Goal: Task Accomplishment & Management: Manage account settings

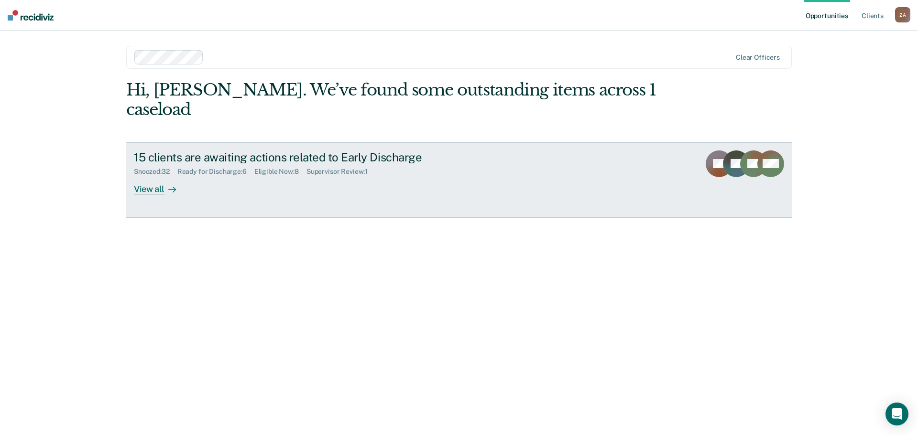
click at [154, 176] on div "View all" at bounding box center [161, 185] width 54 height 19
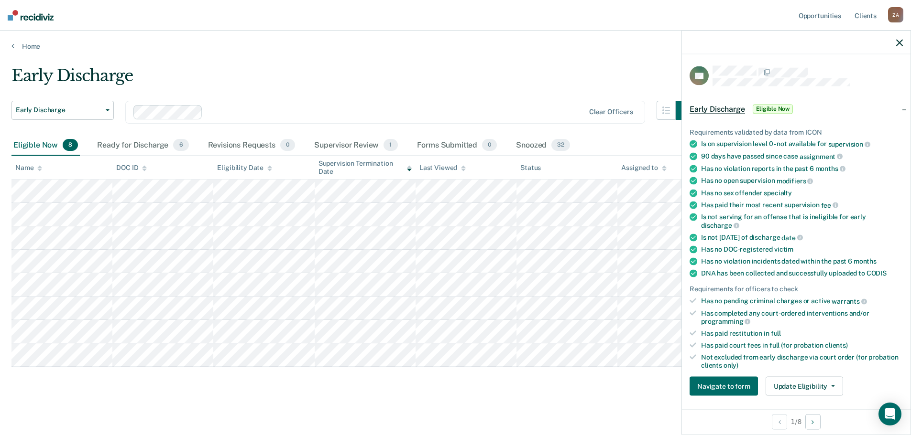
scroll to position [0, 0]
click at [815, 390] on button "Update Eligibility" at bounding box center [803, 386] width 77 height 19
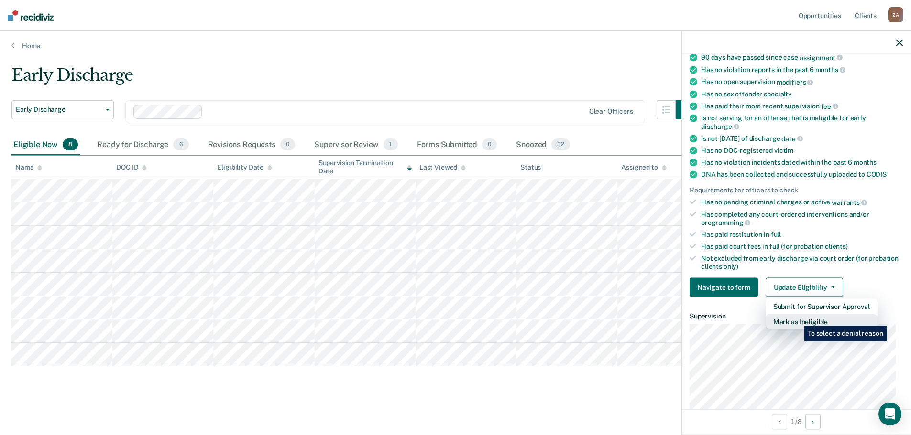
click at [796, 319] on button "Mark as Ineligible" at bounding box center [821, 322] width 112 height 15
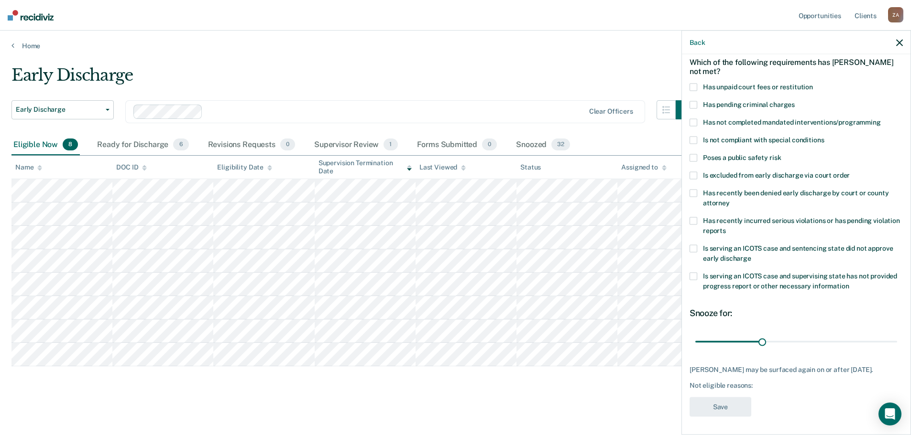
click at [900, 44] on icon "button" at bounding box center [899, 42] width 7 height 7
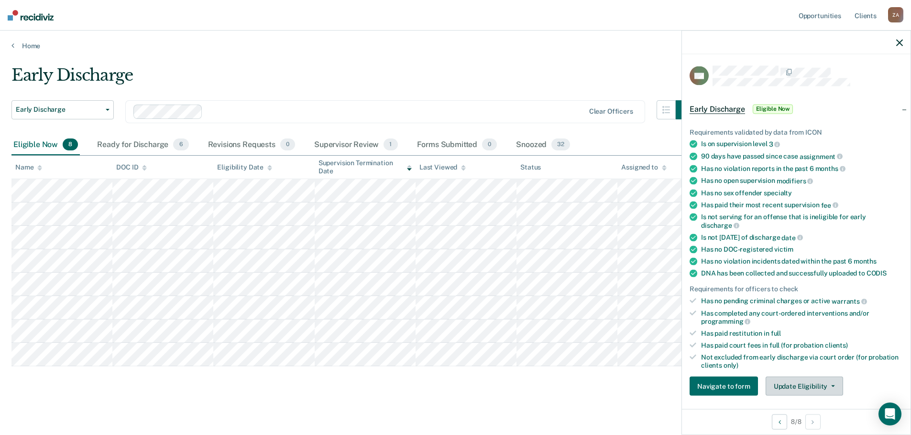
click at [816, 382] on button "Update Eligibility" at bounding box center [803, 386] width 77 height 19
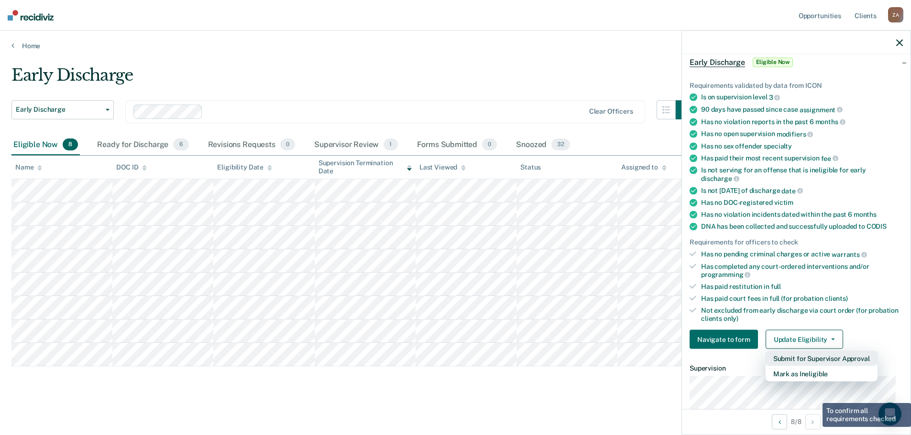
scroll to position [99, 0]
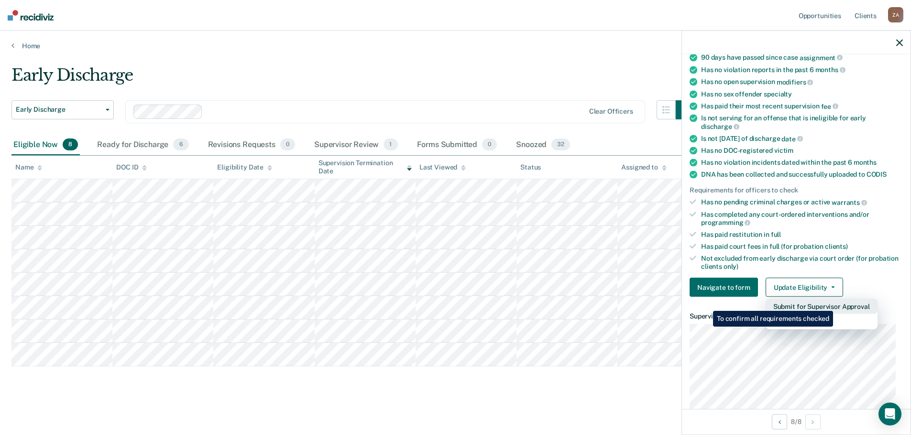
click at [834, 304] on button "Submit for Supervisor Approval" at bounding box center [821, 306] width 112 height 15
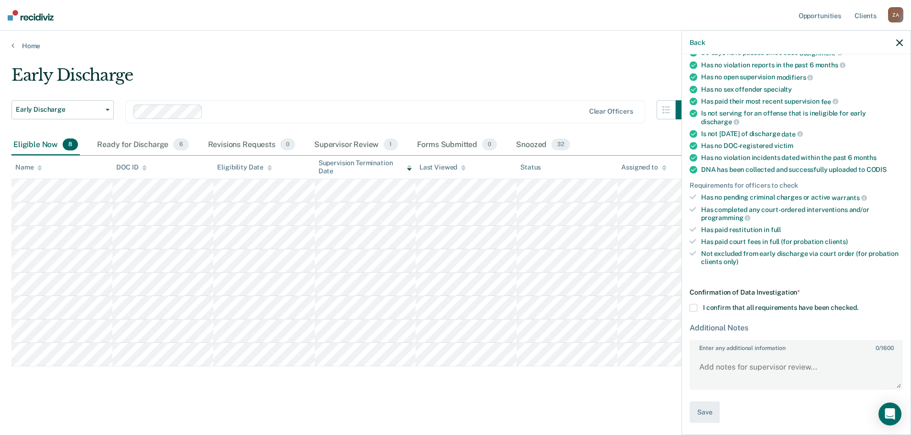
scroll to position [104, 0]
click at [695, 305] on span at bounding box center [693, 308] width 8 height 8
click at [858, 304] on input "I confirm that all requirements have been checked." at bounding box center [858, 304] width 0 height 0
click at [696, 416] on button "Save" at bounding box center [704, 413] width 30 height 22
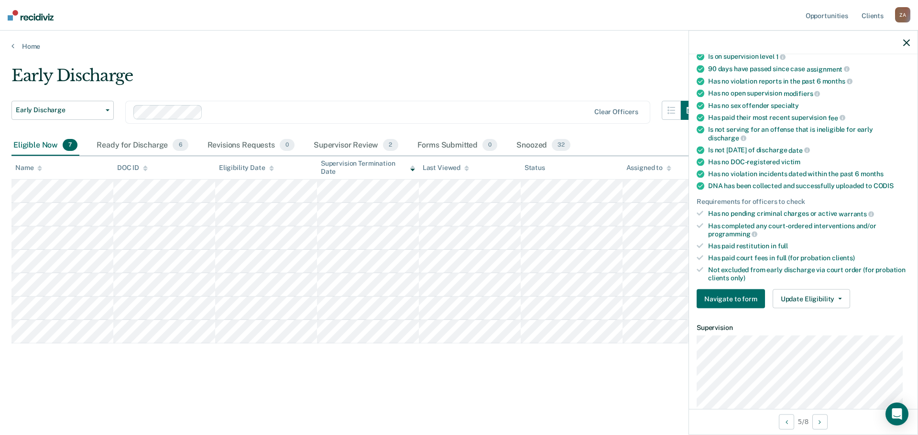
scroll to position [96, 0]
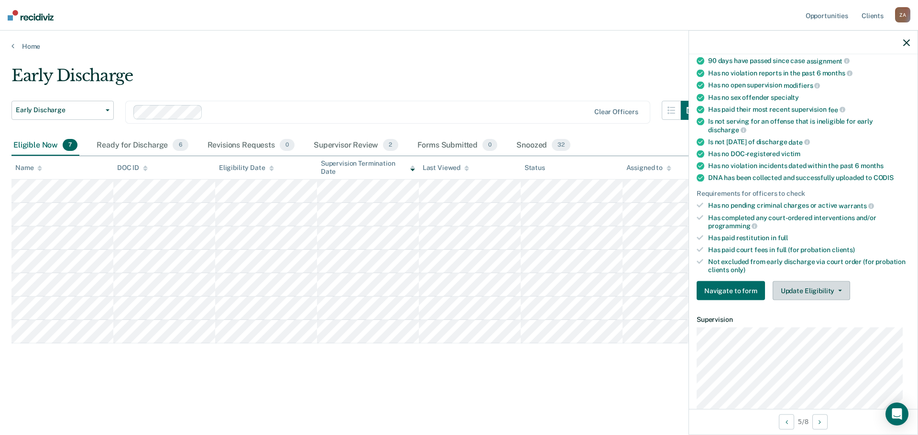
click at [819, 288] on button "Update Eligibility" at bounding box center [810, 291] width 77 height 19
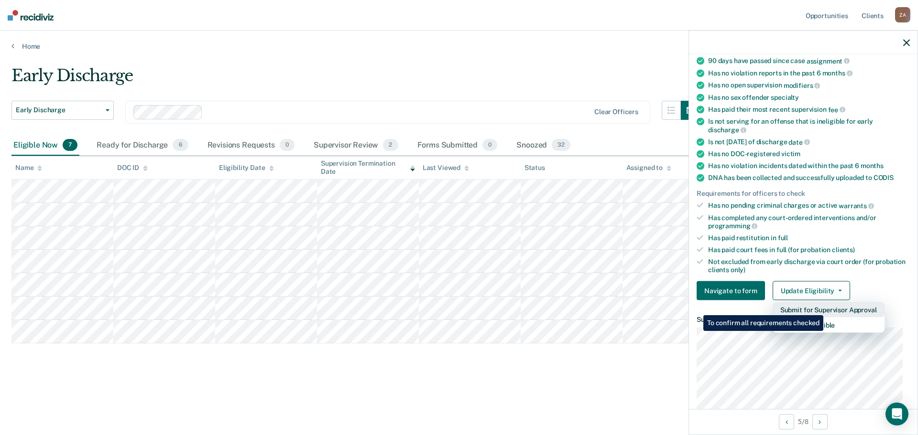
click at [825, 308] on button "Submit for Supervisor Approval" at bounding box center [828, 310] width 112 height 15
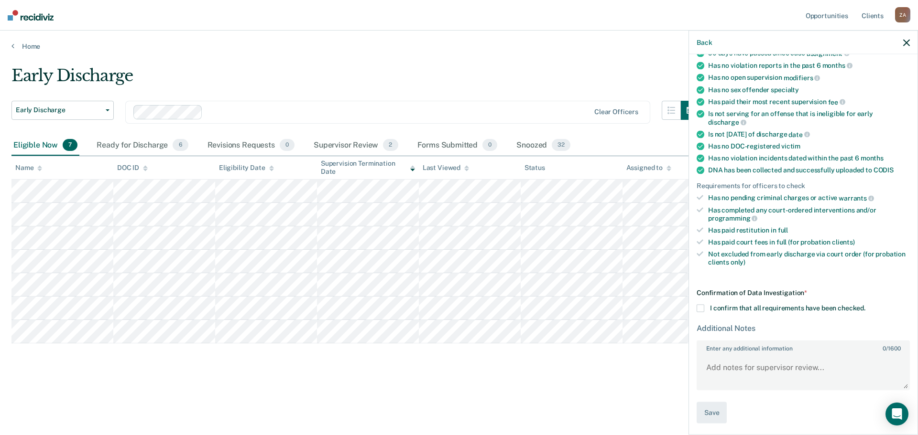
scroll to position [104, 0]
click at [700, 308] on span at bounding box center [700, 308] width 8 height 8
click at [865, 304] on input "I confirm that all requirements have been checked." at bounding box center [865, 304] width 0 height 0
click at [709, 414] on button "Save" at bounding box center [711, 413] width 30 height 22
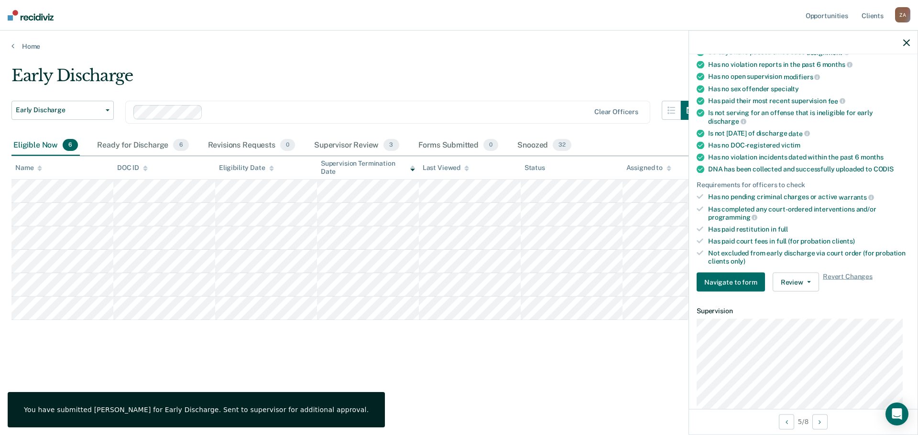
click at [906, 41] on icon "button" at bounding box center [906, 42] width 7 height 7
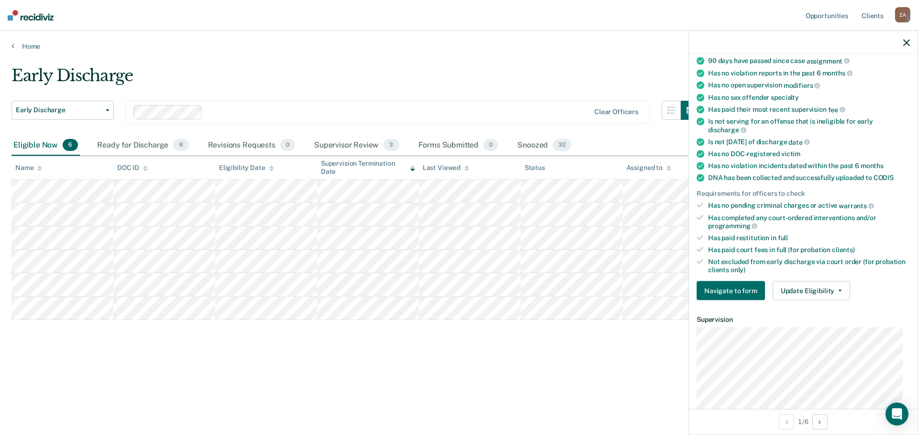
scroll to position [48, 0]
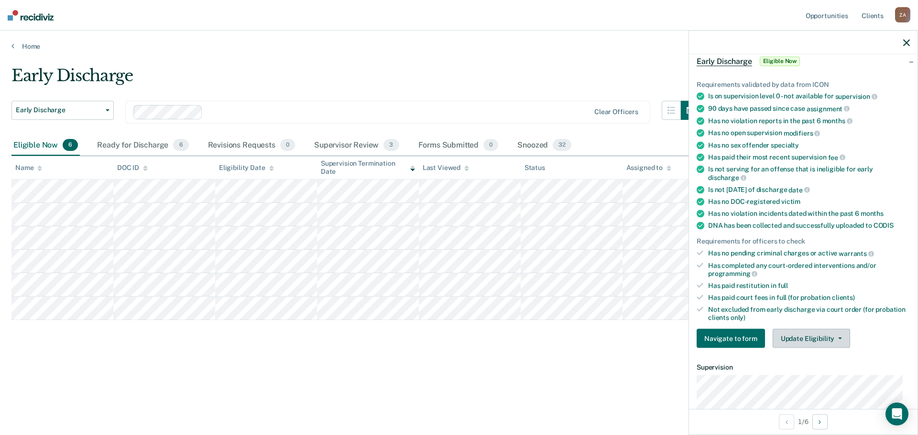
click at [812, 342] on button "Update Eligibility" at bounding box center [810, 338] width 77 height 19
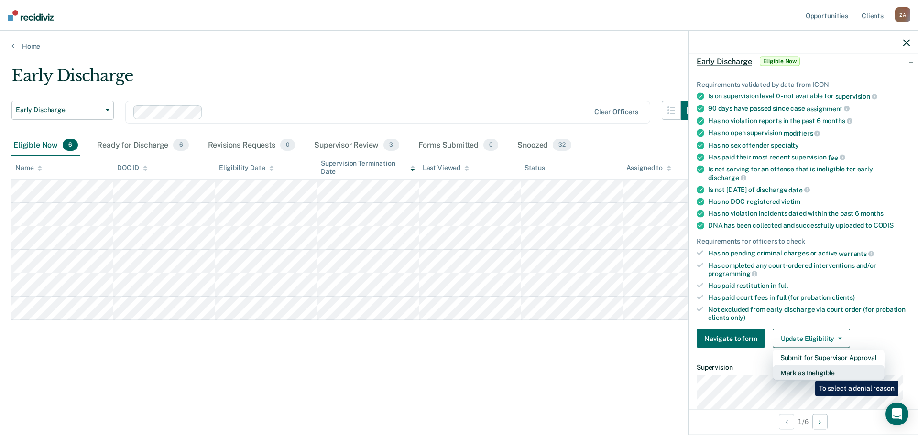
click at [808, 374] on button "Mark as Ineligible" at bounding box center [828, 373] width 112 height 15
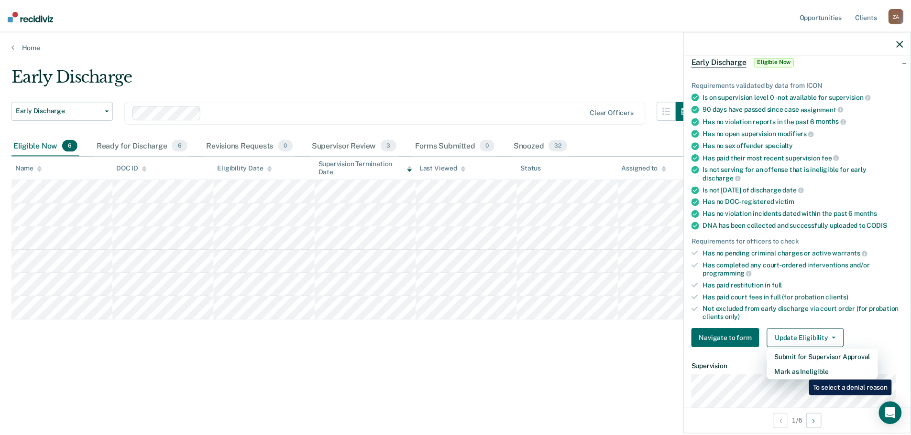
scroll to position [44, 0]
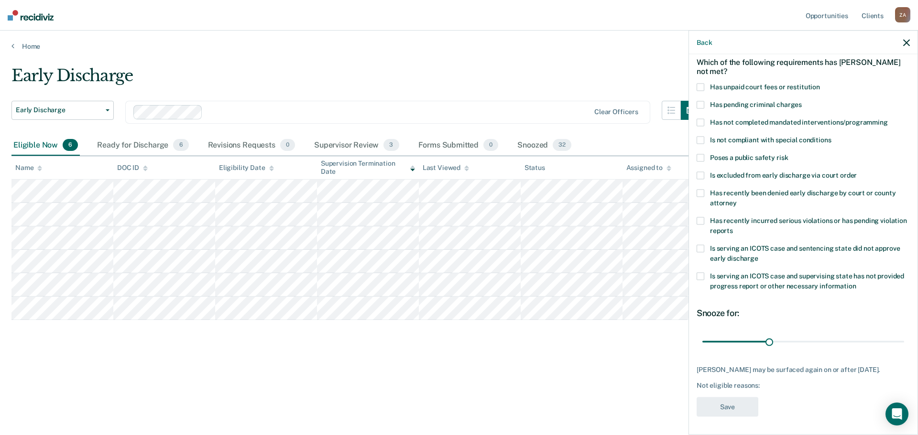
click at [908, 41] on icon "button" at bounding box center [906, 42] width 7 height 7
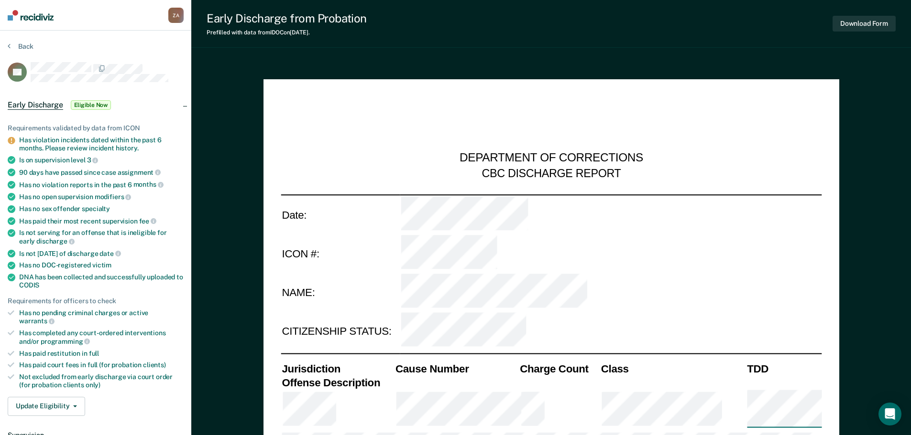
type textarea "x"
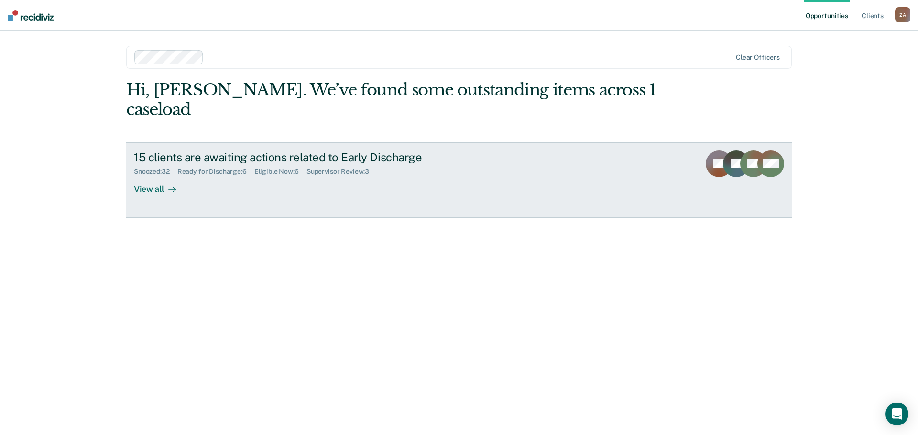
click at [160, 176] on div "View all" at bounding box center [161, 185] width 54 height 19
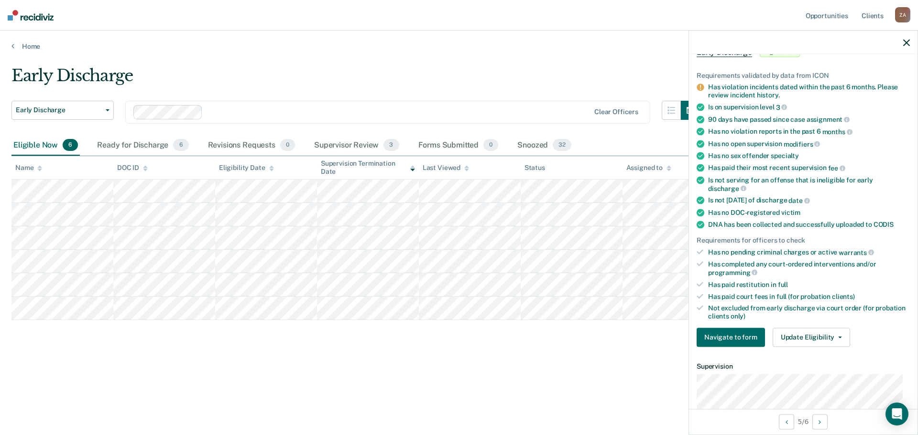
scroll to position [143, 0]
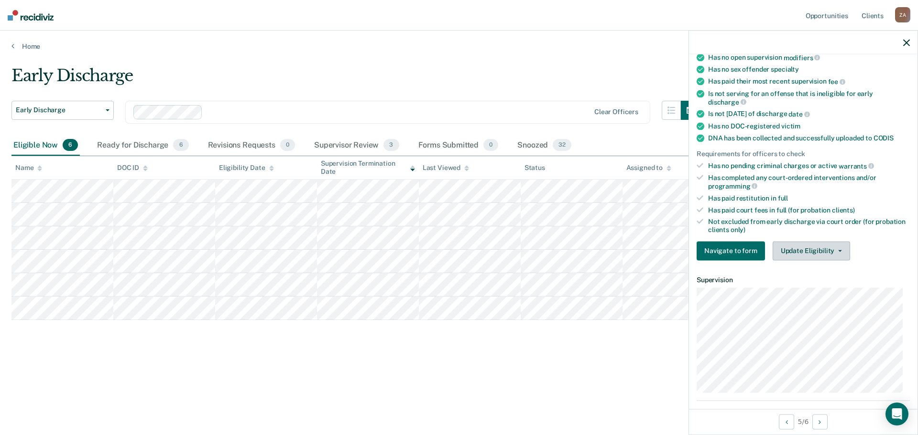
click at [827, 252] on button "Update Eligibility" at bounding box center [810, 250] width 77 height 19
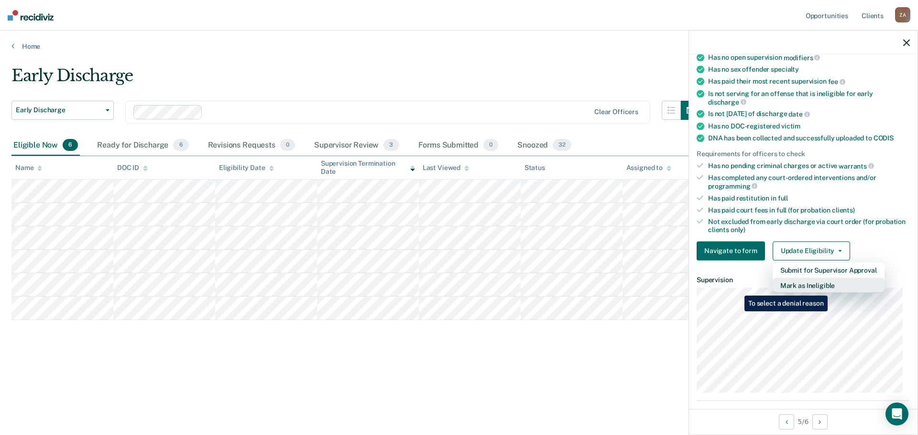
click at [829, 289] on button "Mark as Ineligible" at bounding box center [828, 285] width 112 height 15
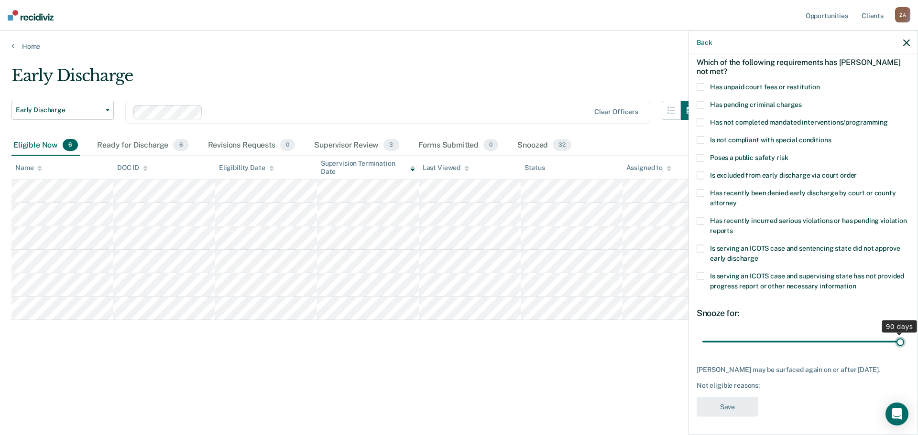
drag, startPoint x: 771, startPoint y: 341, endPoint x: 917, endPoint y: 338, distance: 145.8
click at [904, 338] on input "range" at bounding box center [803, 342] width 202 height 17
drag, startPoint x: 891, startPoint y: 335, endPoint x: 917, endPoint y: 337, distance: 25.9
click at [904, 337] on input "range" at bounding box center [803, 341] width 202 height 17
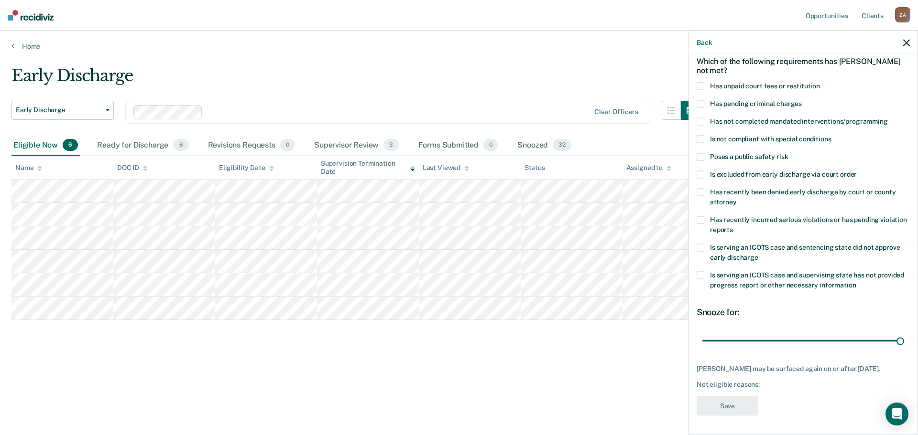
click at [697, 154] on label "Poses a public safety risk" at bounding box center [802, 158] width 213 height 10
click at [788, 153] on input "Poses a public safety risk" at bounding box center [788, 153] width 0 height 0
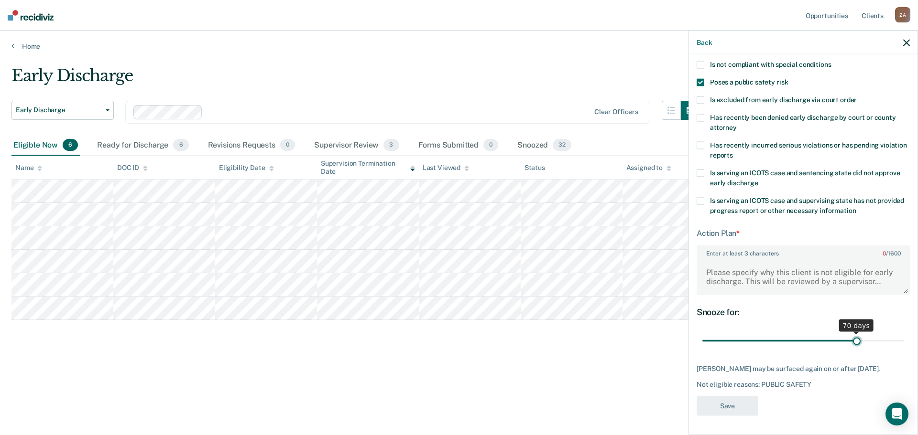
scroll to position [127, 0]
type input "90"
drag, startPoint x: 892, startPoint y: 333, endPoint x: 917, endPoint y: 342, distance: 26.3
click at [904, 342] on input "range" at bounding box center [803, 341] width 202 height 17
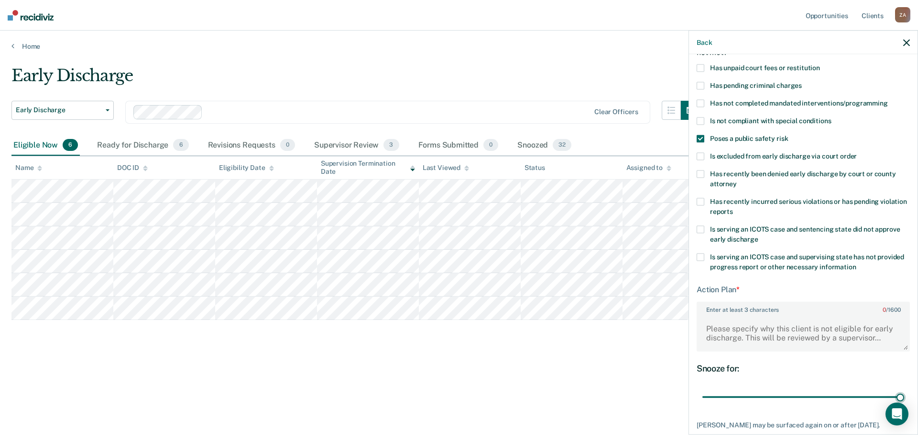
scroll to position [79, 0]
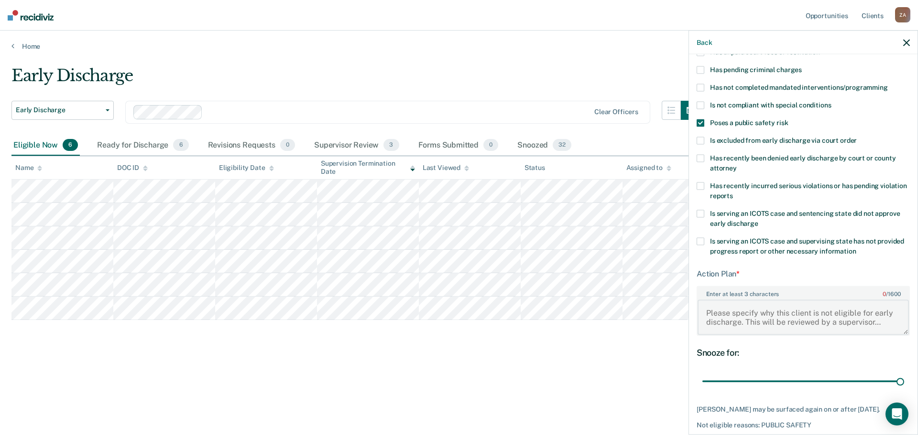
click at [838, 316] on textarea "Enter at least 3 characters 0 / 1600" at bounding box center [802, 317] width 211 height 35
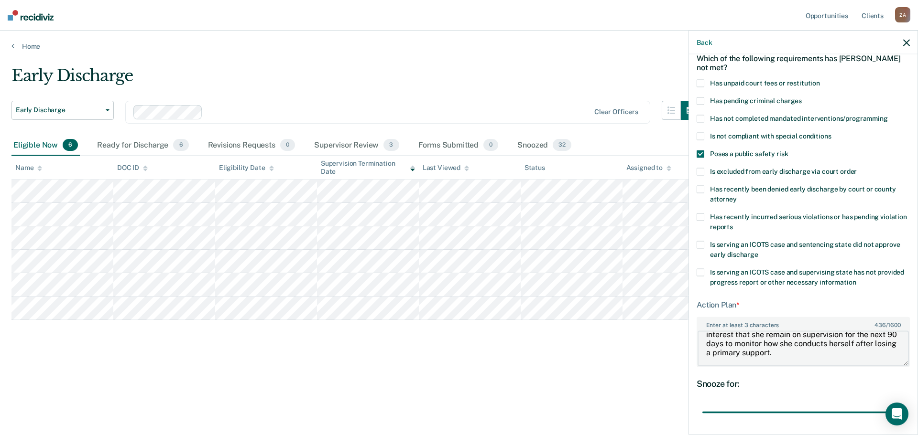
scroll to position [0, 0]
drag, startPoint x: 758, startPoint y: 340, endPoint x: 751, endPoint y: 328, distance: 14.1
click at [751, 328] on div "Enter at least 3 characters 436 / 1600 The defendant is currently on supervisio…" at bounding box center [802, 342] width 213 height 50
click at [761, 342] on textarea "The defendant is currently on supervision for a offense in which she entered an…" at bounding box center [802, 348] width 211 height 35
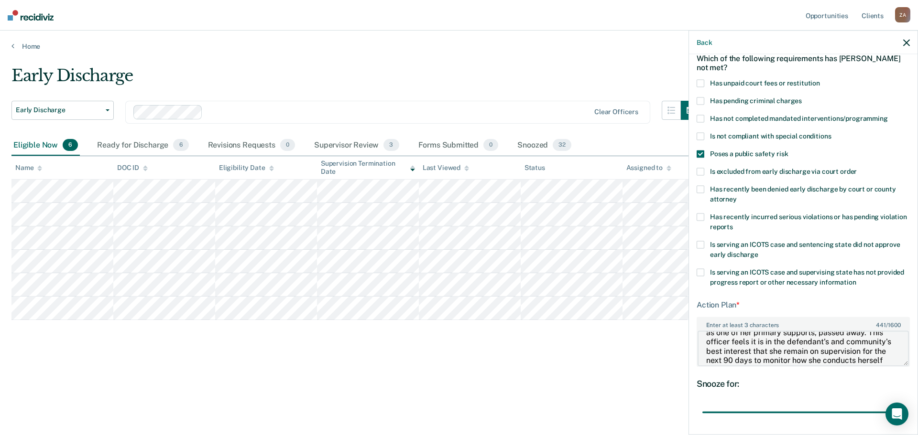
scroll to position [73, 0]
click at [794, 353] on textarea "The defendant is currently on supervision for a offense in which she entered an…" at bounding box center [802, 348] width 211 height 35
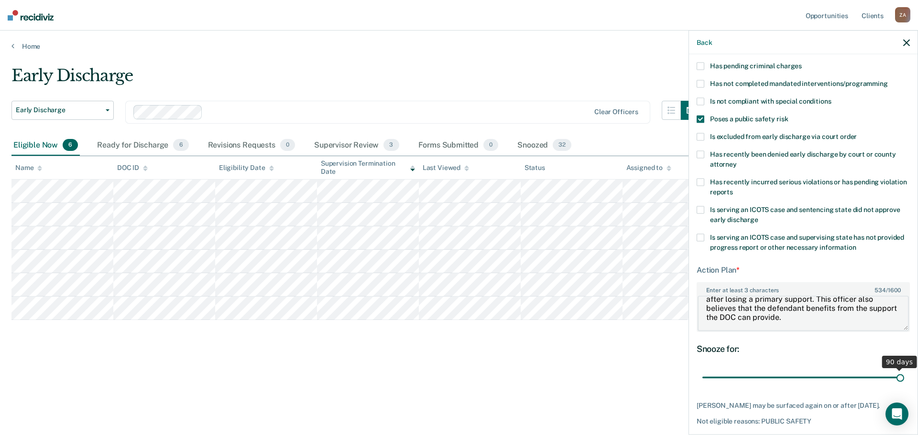
scroll to position [127, 0]
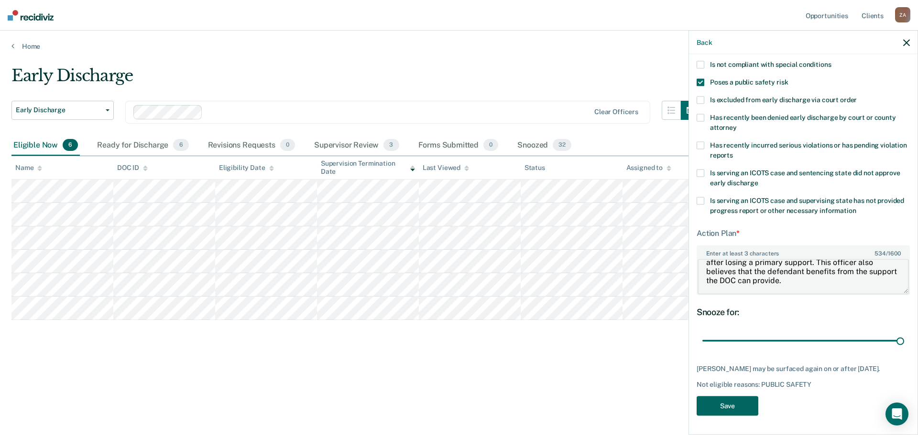
type textarea "The defendant is currently on supervision for a offense in which she entered an…"
click at [736, 407] on button "Save" at bounding box center [727, 406] width 62 height 20
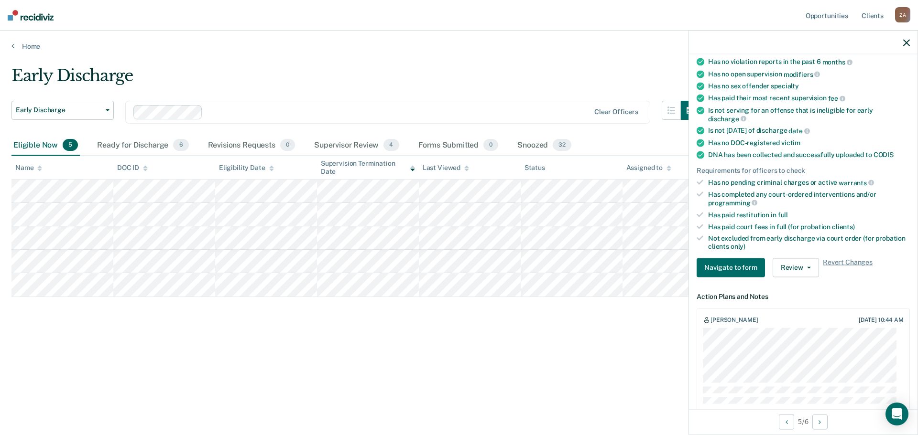
click at [907, 44] on icon "button" at bounding box center [906, 42] width 7 height 7
